Goal: Task Accomplishment & Management: Manage account settings

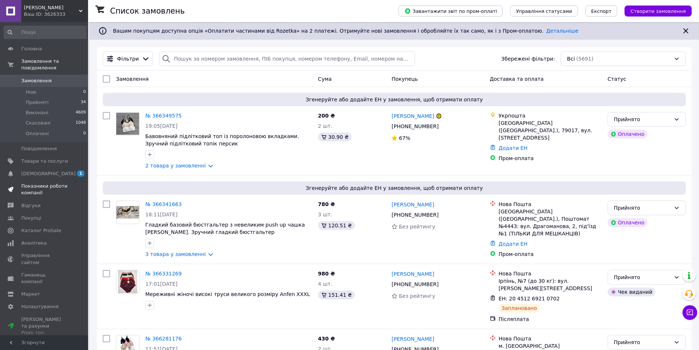
click at [59, 183] on span "Показники роботи компанії" at bounding box center [44, 189] width 47 height 13
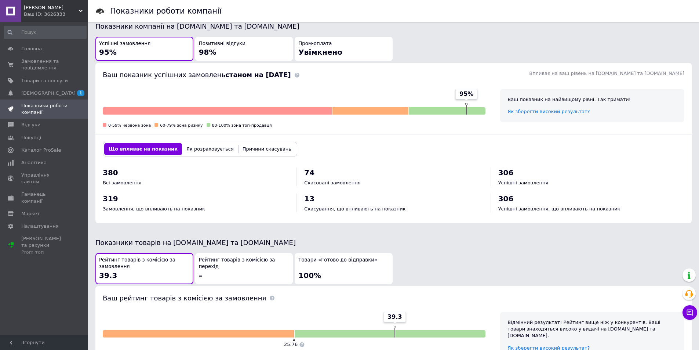
scroll to position [189, 0]
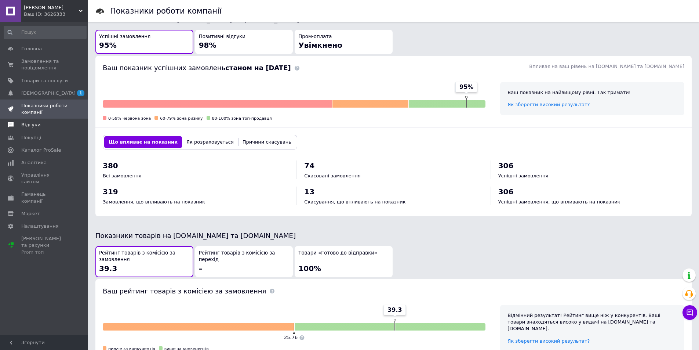
click at [34, 127] on span "Відгуки" at bounding box center [30, 124] width 19 height 7
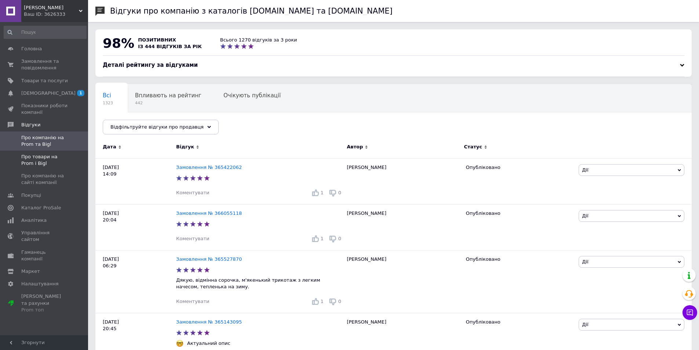
click at [37, 157] on span "Про товари на Prom і Bigl" at bounding box center [44, 159] width 47 height 13
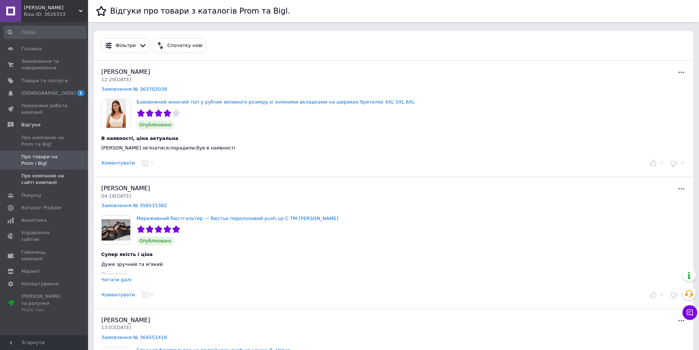
click at [39, 182] on span "Про компанію на сайті компанії" at bounding box center [44, 179] width 47 height 13
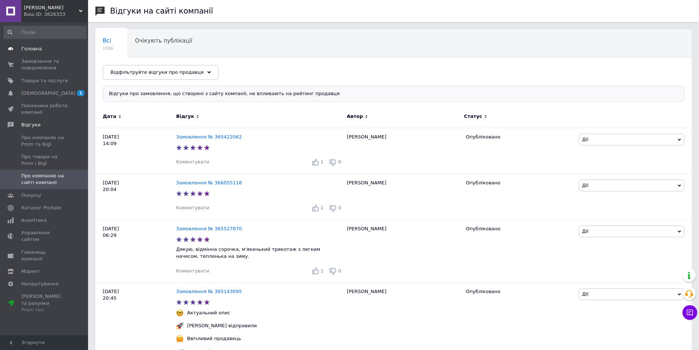
click at [32, 50] on span "Головна" at bounding box center [31, 49] width 21 height 7
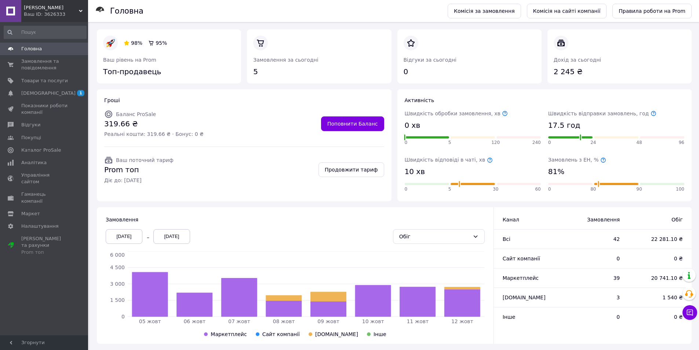
click at [137, 238] on div "[DATE]" at bounding box center [124, 236] width 37 height 15
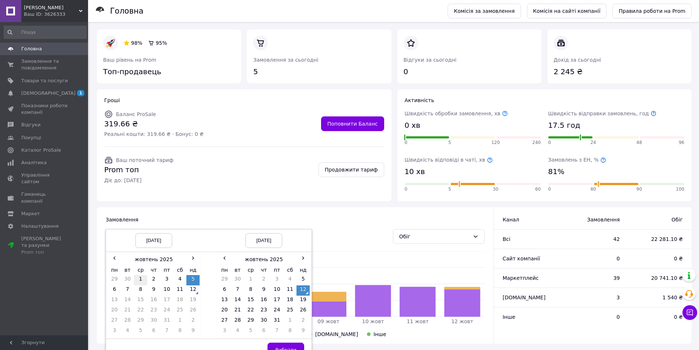
click at [141, 279] on td "1" at bounding box center [140, 280] width 13 height 10
click at [293, 345] on button "Вибрати" at bounding box center [286, 349] width 37 height 15
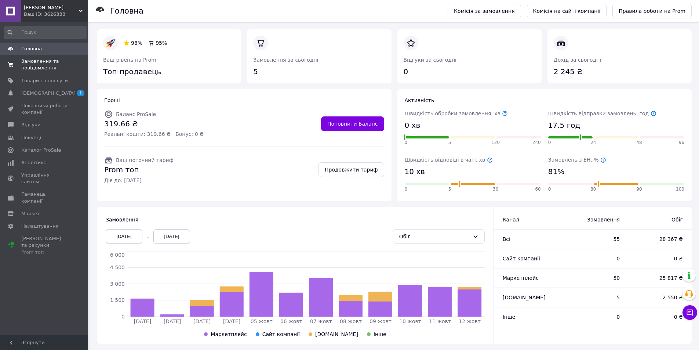
click at [44, 67] on span "Замовлення та повідомлення" at bounding box center [44, 64] width 47 height 13
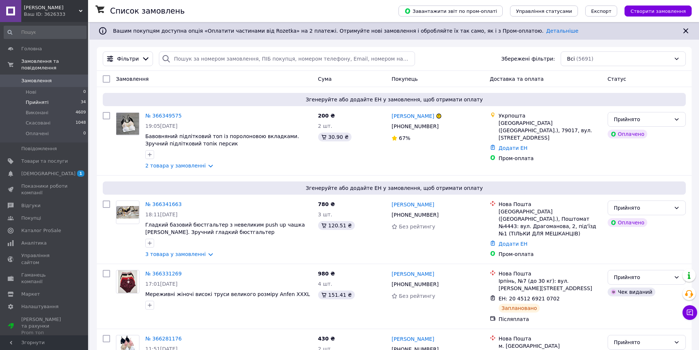
click at [45, 99] on span "Прийняті" at bounding box center [37, 102] width 23 height 7
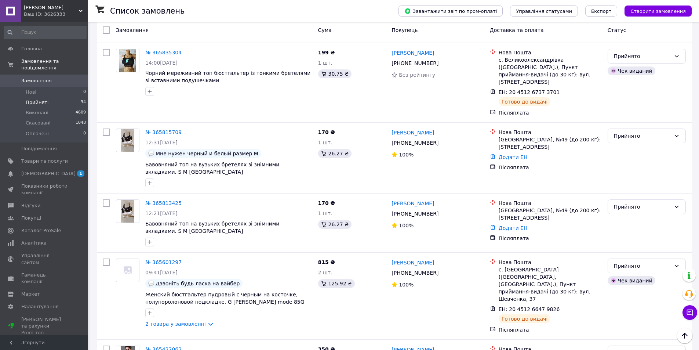
scroll to position [1237, 0]
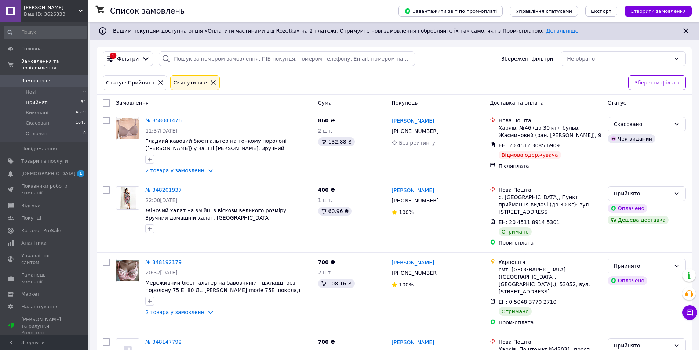
click at [46, 97] on li "Прийняті 34" at bounding box center [45, 102] width 90 height 10
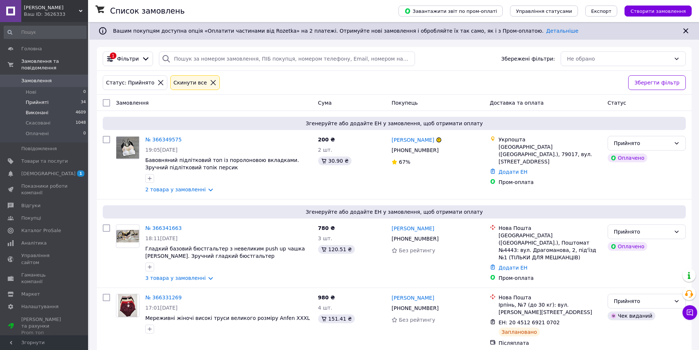
click at [48, 108] on li "Виконані 4609" at bounding box center [45, 113] width 90 height 10
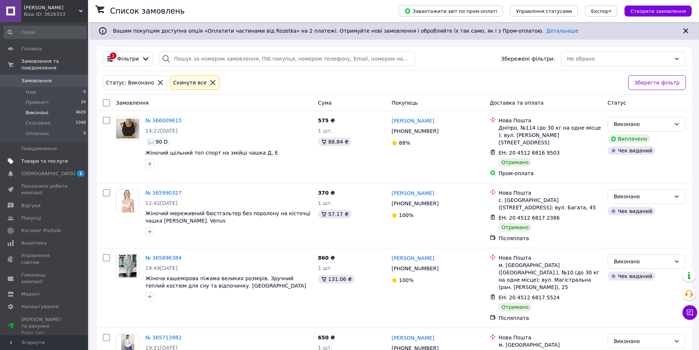
click at [48, 158] on span "Товари та послуги" at bounding box center [44, 161] width 47 height 7
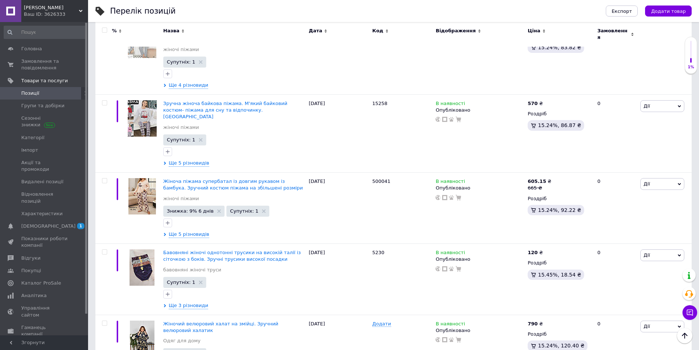
scroll to position [1234, 0]
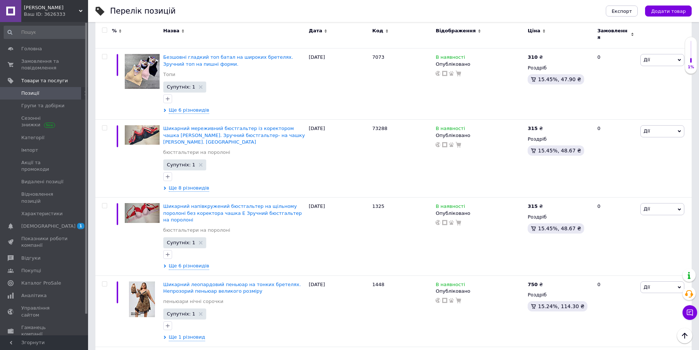
scroll to position [296, 0]
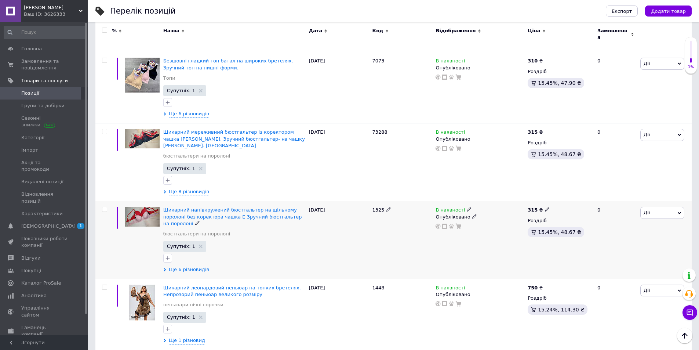
click at [196, 266] on span "Ще 6 різновидів" at bounding box center [189, 269] width 40 height 7
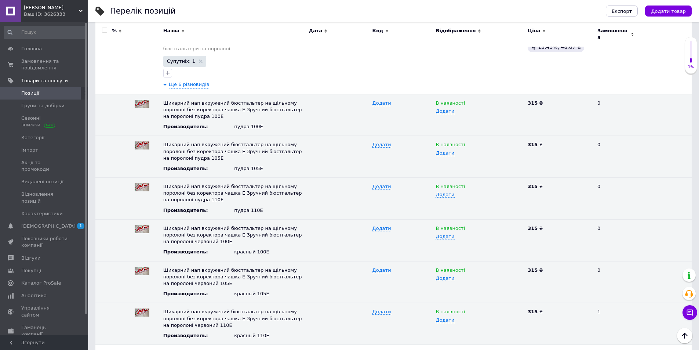
scroll to position [491, 0]
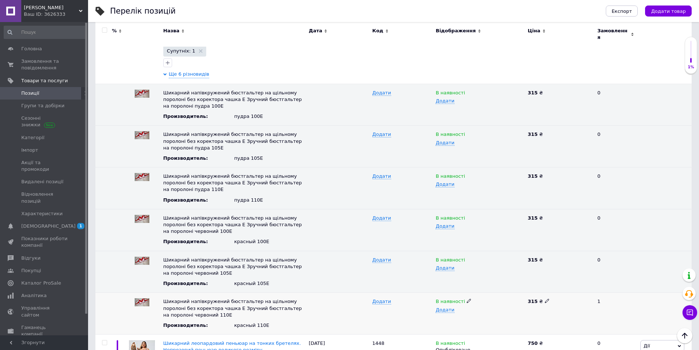
click at [467, 298] on icon at bounding box center [469, 300] width 4 height 4
click at [457, 311] on li "Немає в наявності" at bounding box center [478, 316] width 91 height 10
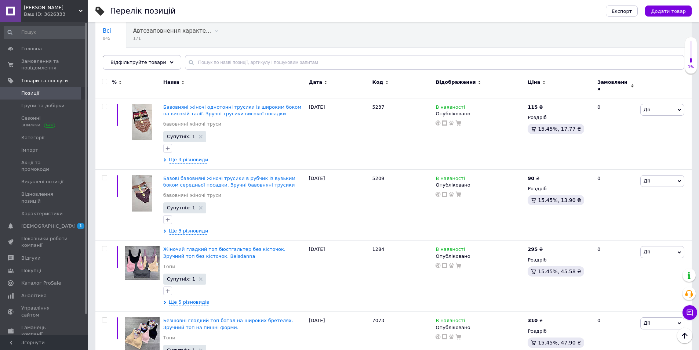
scroll to position [0, 0]
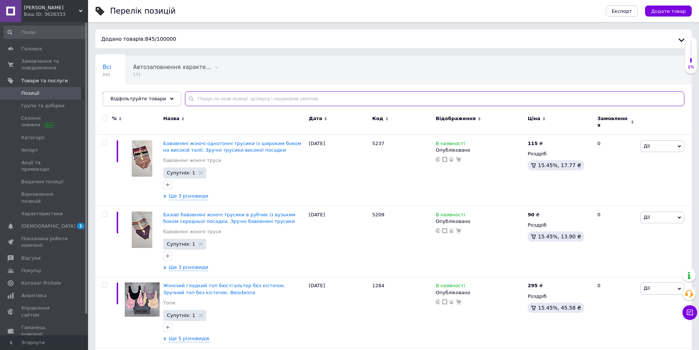
click at [219, 100] on input "text" at bounding box center [435, 98] width 500 height 15
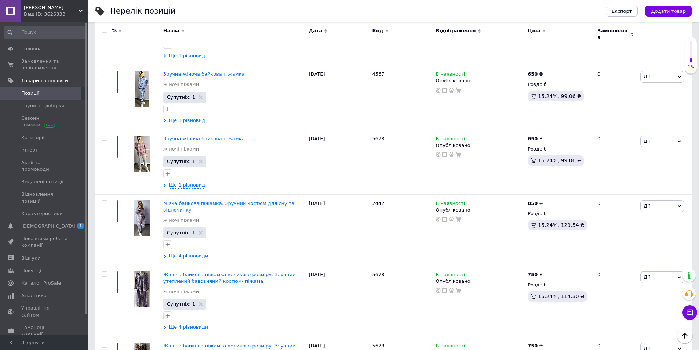
scroll to position [986, 0]
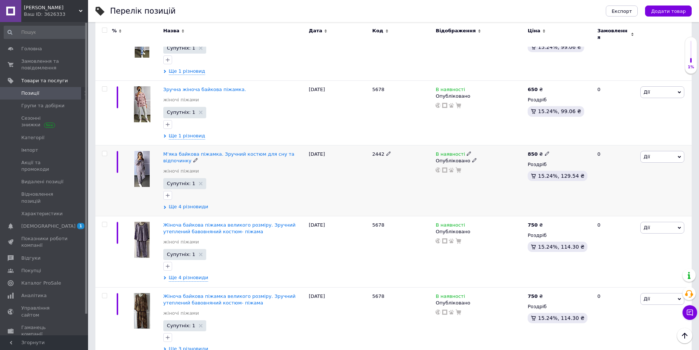
type input "байковая"
click at [196, 203] on span "Ще 4 різновиди" at bounding box center [189, 206] width 40 height 7
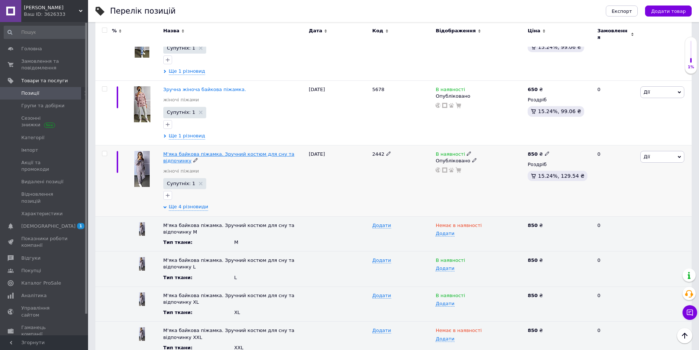
click at [239, 151] on span "М'яка байкова піжамка. Зручний костюм для сну та відпочинку" at bounding box center [228, 157] width 131 height 12
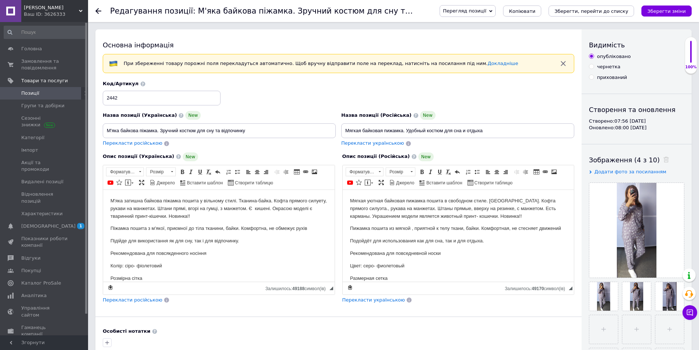
click at [590, 77] on input "прихований" at bounding box center [591, 77] width 5 height 5
radio input "true"
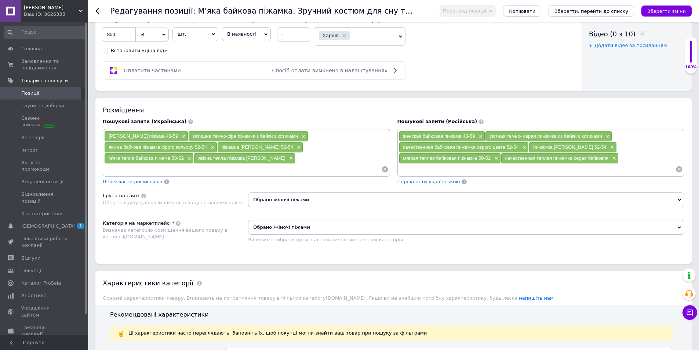
scroll to position [375, 0]
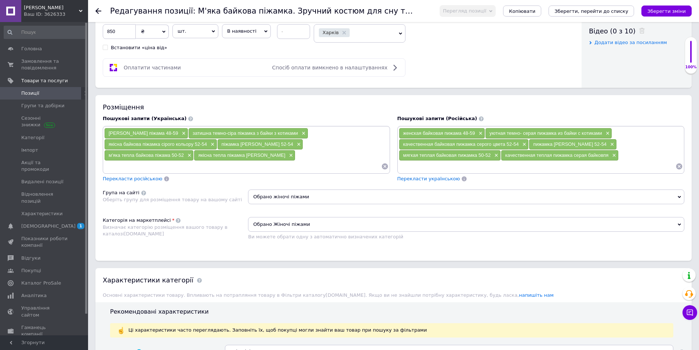
click at [264, 31] on icon at bounding box center [265, 31] width 3 height 3
click at [247, 54] on li "Немає в наявності" at bounding box center [246, 49] width 48 height 17
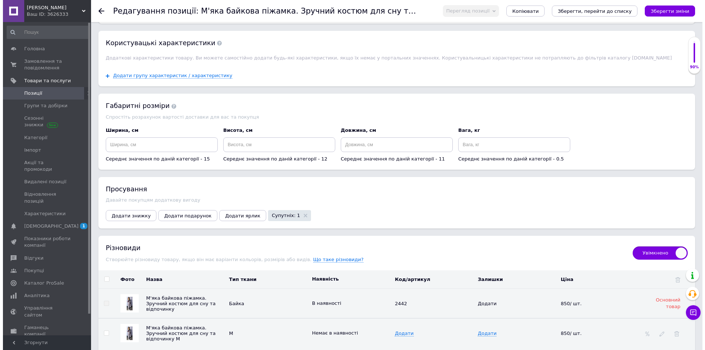
scroll to position [987, 0]
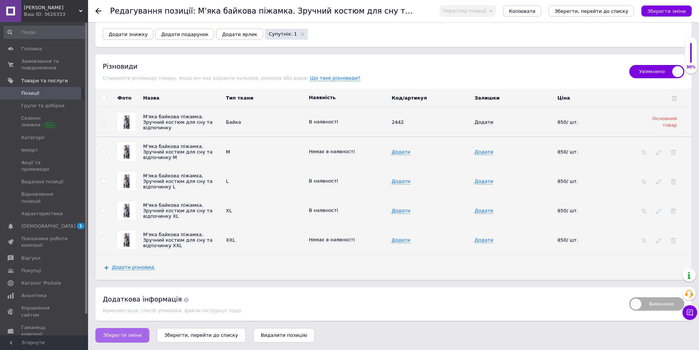
click at [126, 338] on span "Зберегти зміни" at bounding box center [122, 335] width 39 height 6
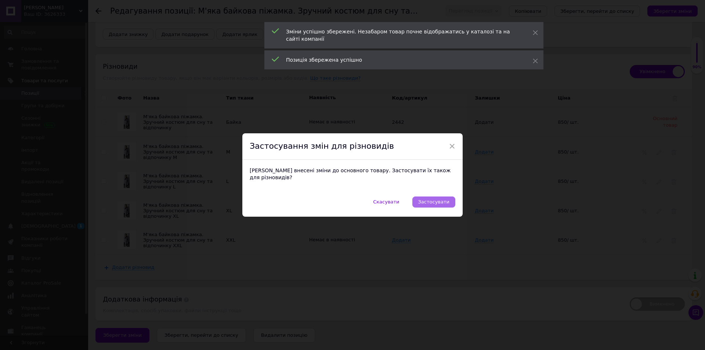
click at [434, 199] on span "Застосувати" at bounding box center [433, 202] width 31 height 6
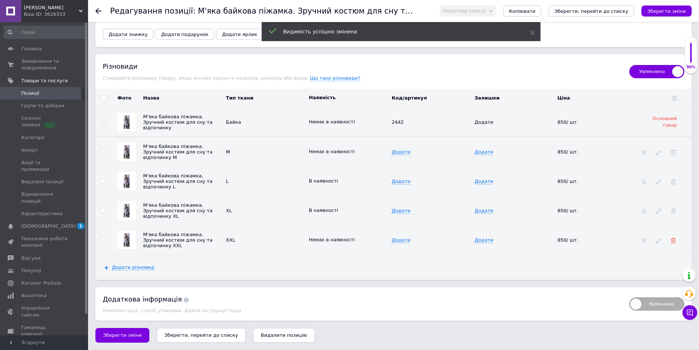
click at [674, 241] on icon at bounding box center [673, 240] width 5 height 5
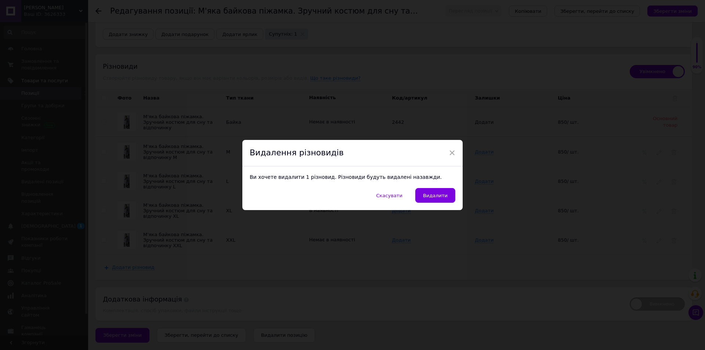
drag, startPoint x: 444, startPoint y: 195, endPoint x: 547, endPoint y: 210, distance: 103.6
click at [445, 195] on span "Видалити" at bounding box center [435, 196] width 25 height 6
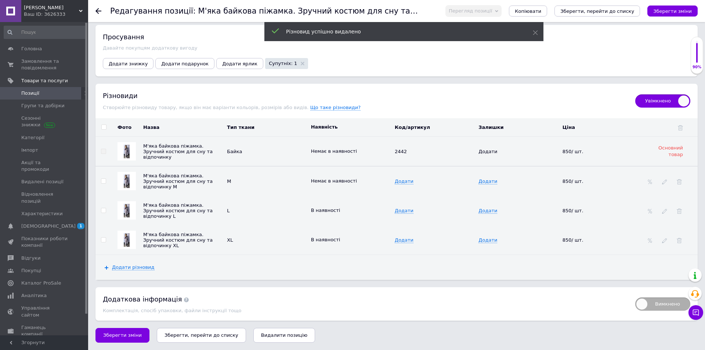
scroll to position [958, 0]
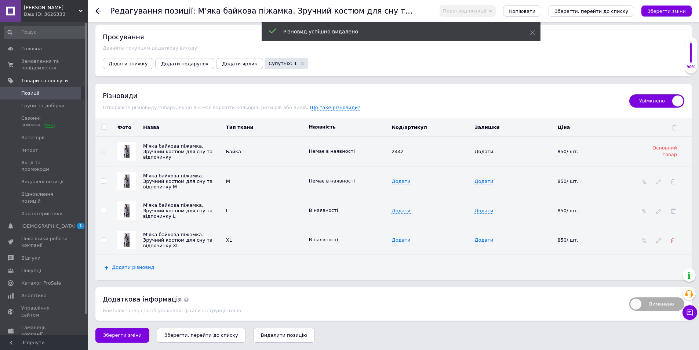
click at [673, 239] on icon at bounding box center [673, 240] width 5 height 5
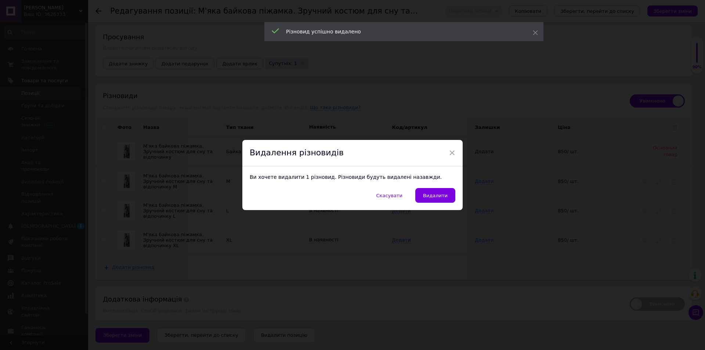
click at [440, 195] on span "Видалити" at bounding box center [435, 196] width 25 height 6
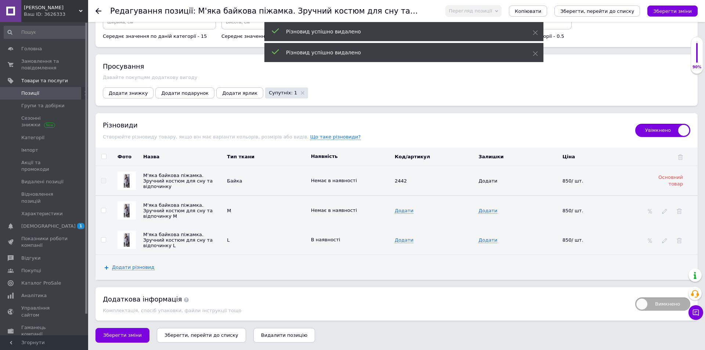
scroll to position [928, 0]
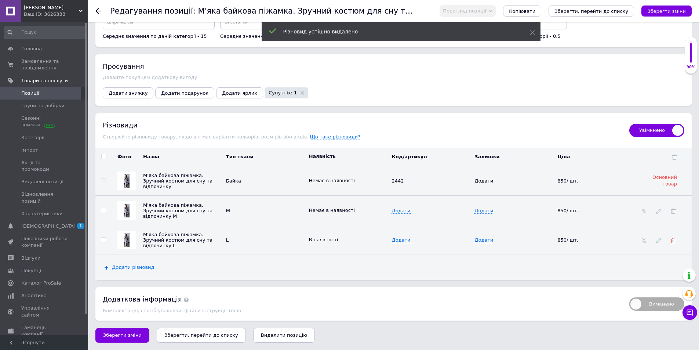
click at [674, 241] on use at bounding box center [673, 240] width 5 height 5
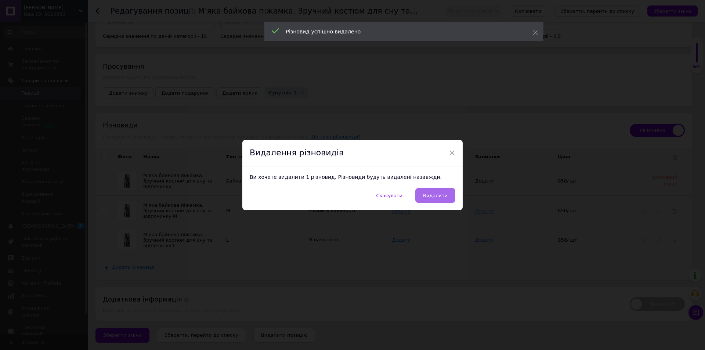
click at [435, 196] on span "Видалити" at bounding box center [435, 196] width 25 height 6
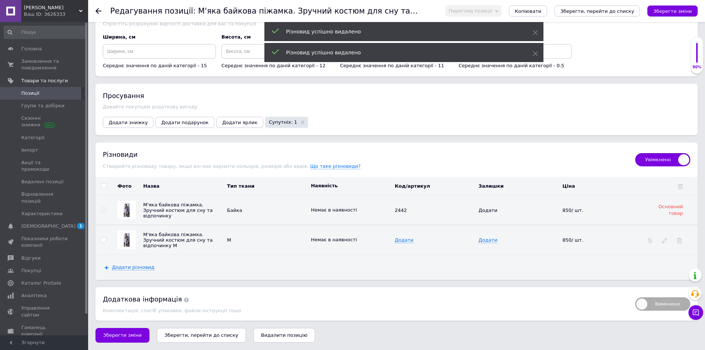
scroll to position [899, 0]
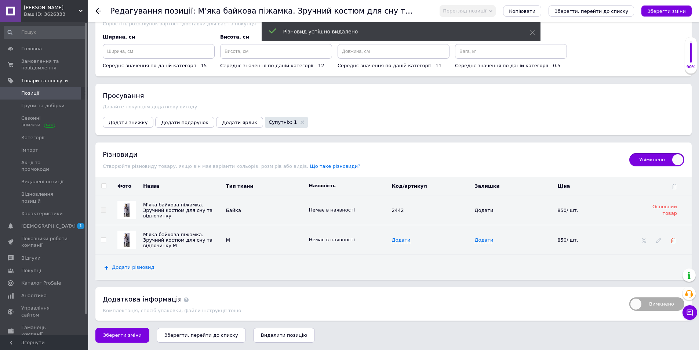
click at [674, 240] on icon at bounding box center [673, 240] width 5 height 5
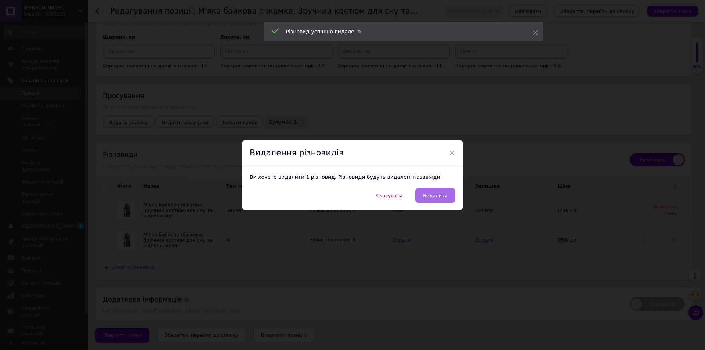
click at [429, 197] on span "Видалити" at bounding box center [435, 196] width 25 height 6
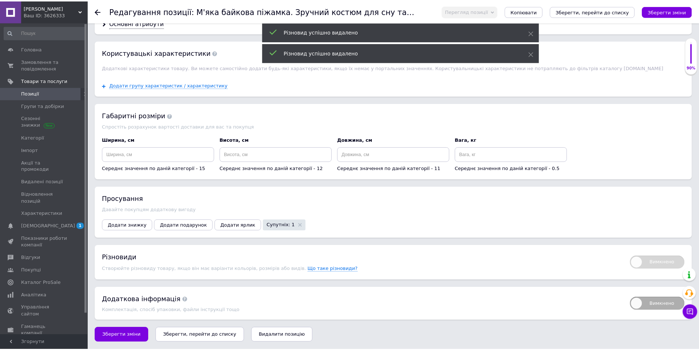
scroll to position [796, 0]
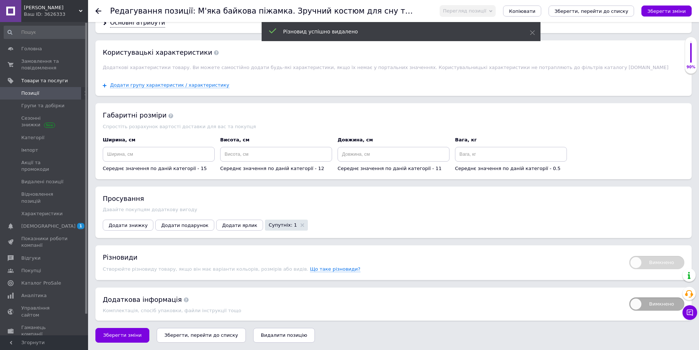
click at [179, 334] on icon "Зберегти, перейти до списку" at bounding box center [201, 335] width 74 height 6
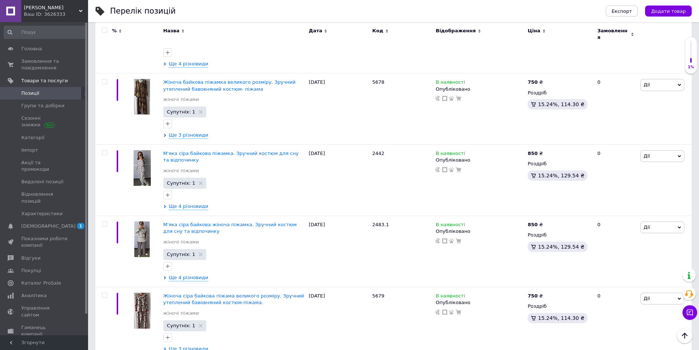
scroll to position [1048, 0]
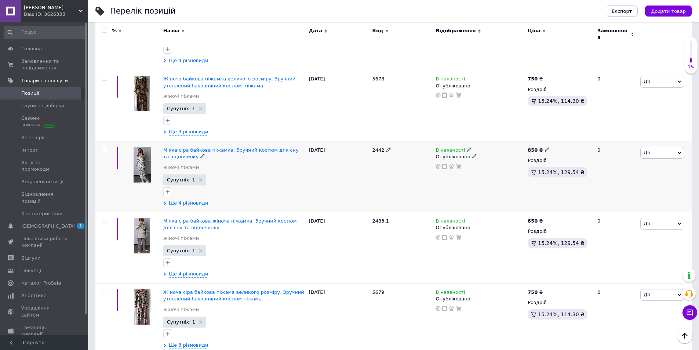
click at [191, 200] on span "Ще 4 різновиди" at bounding box center [189, 203] width 40 height 7
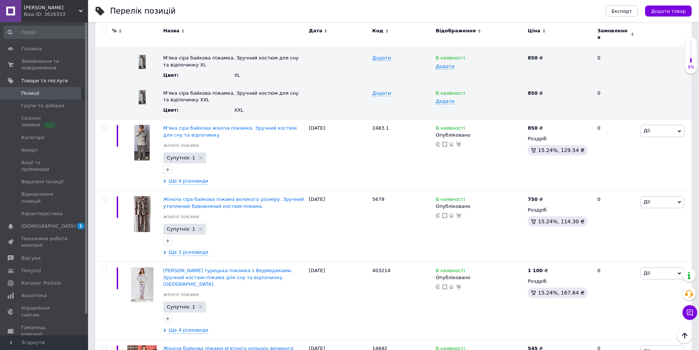
scroll to position [1348, 0]
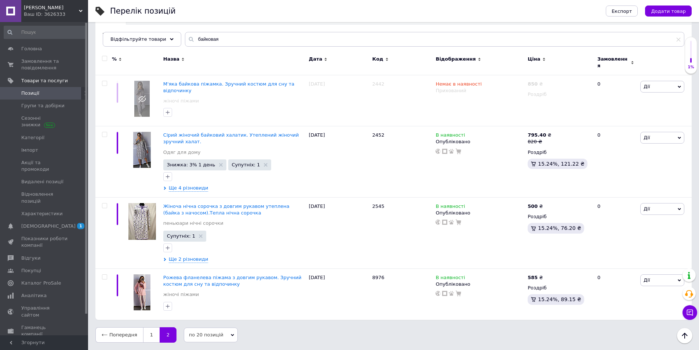
scroll to position [51, 0]
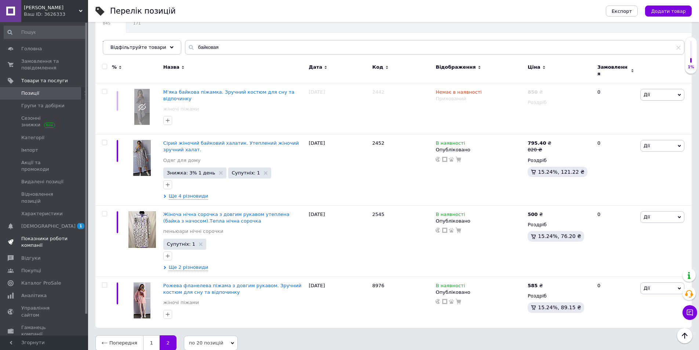
click at [28, 235] on span "Показники роботи компанії" at bounding box center [44, 241] width 47 height 13
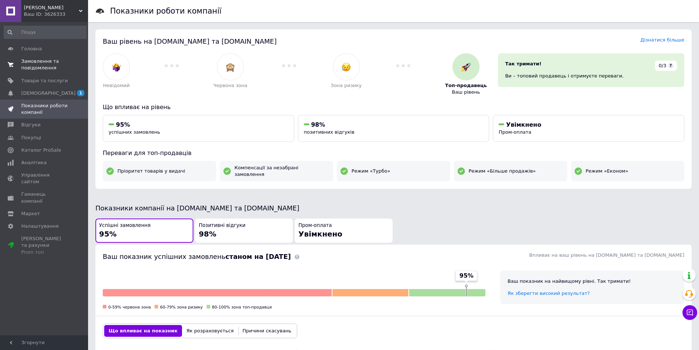
click at [42, 68] on span "Замовлення та повідомлення" at bounding box center [44, 64] width 47 height 13
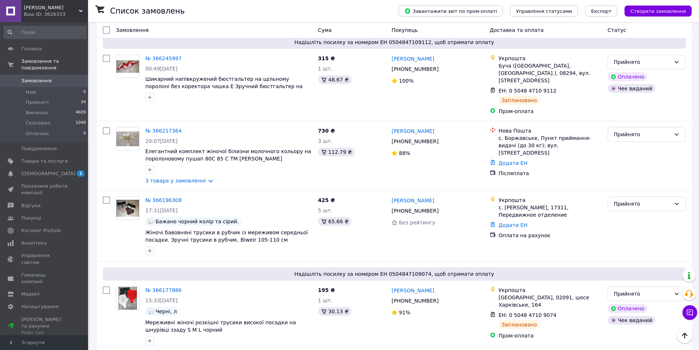
scroll to position [416, 0]
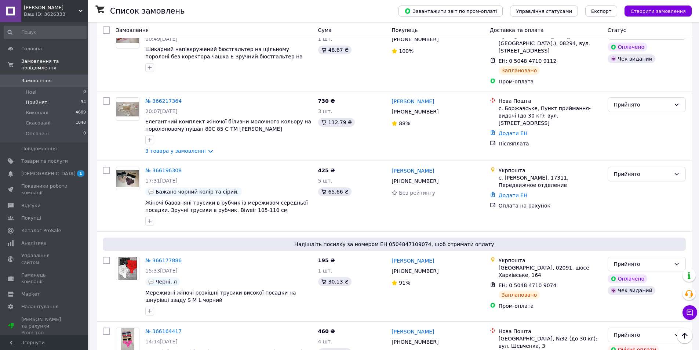
click at [35, 99] on span "Прийняті" at bounding box center [37, 102] width 23 height 7
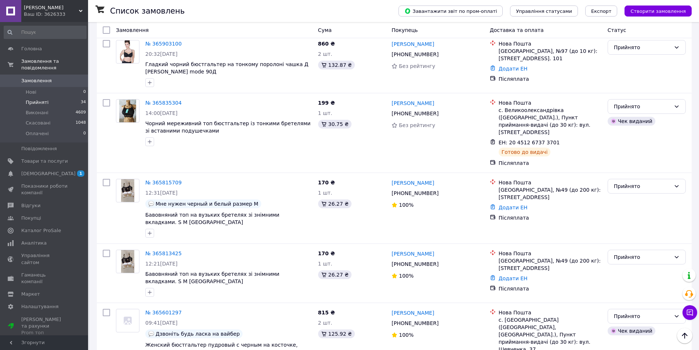
scroll to position [1237, 0]
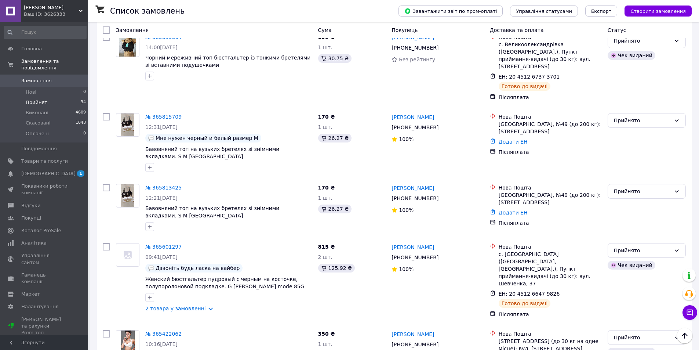
click at [43, 99] on span "Прийняті" at bounding box center [37, 102] width 23 height 7
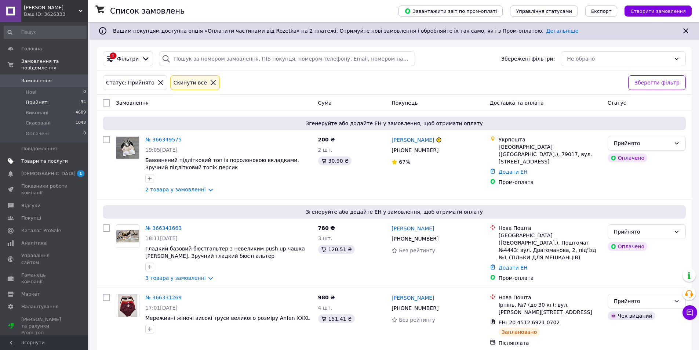
click at [50, 158] on span "Товари та послуги" at bounding box center [44, 161] width 47 height 7
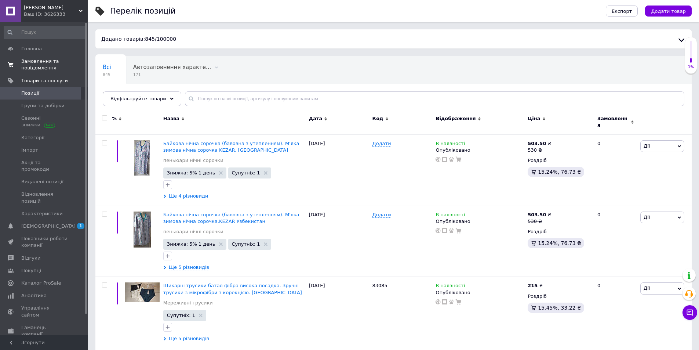
click at [40, 66] on span "Замовлення та повідомлення" at bounding box center [44, 64] width 47 height 13
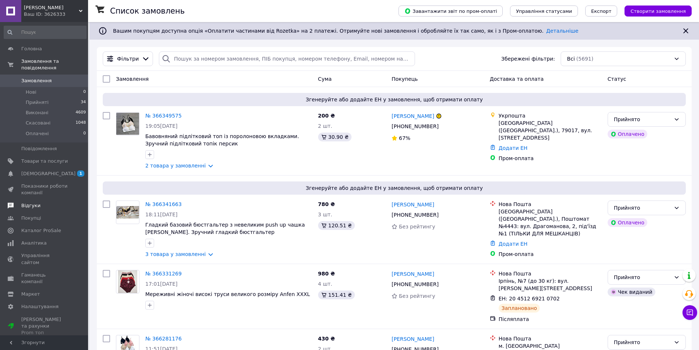
click at [29, 202] on span "Відгуки" at bounding box center [30, 205] width 19 height 7
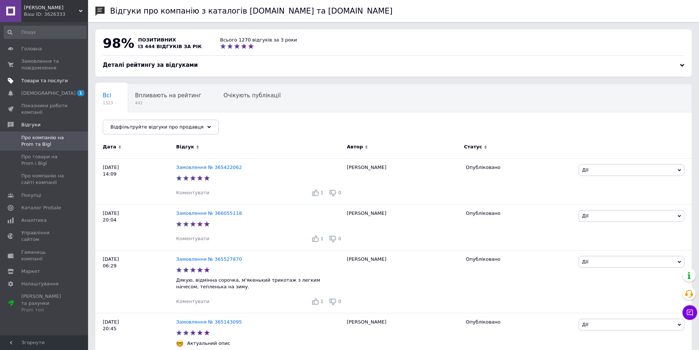
click at [59, 80] on span "Товари та послуги" at bounding box center [44, 80] width 47 height 7
